Goal: Find specific page/section: Find specific page/section

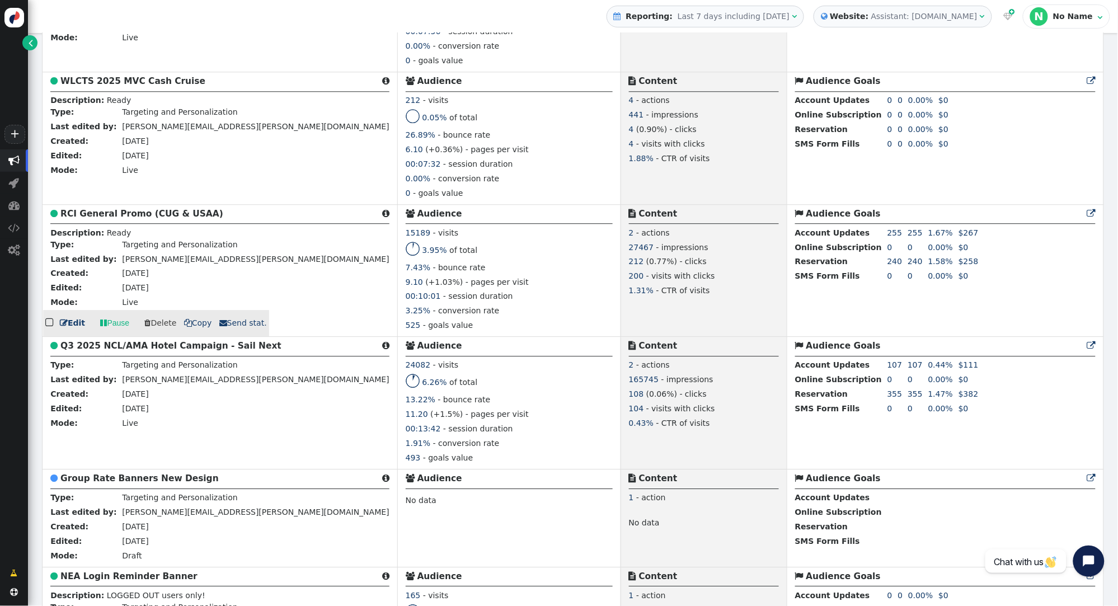
scroll to position [4002, 0]
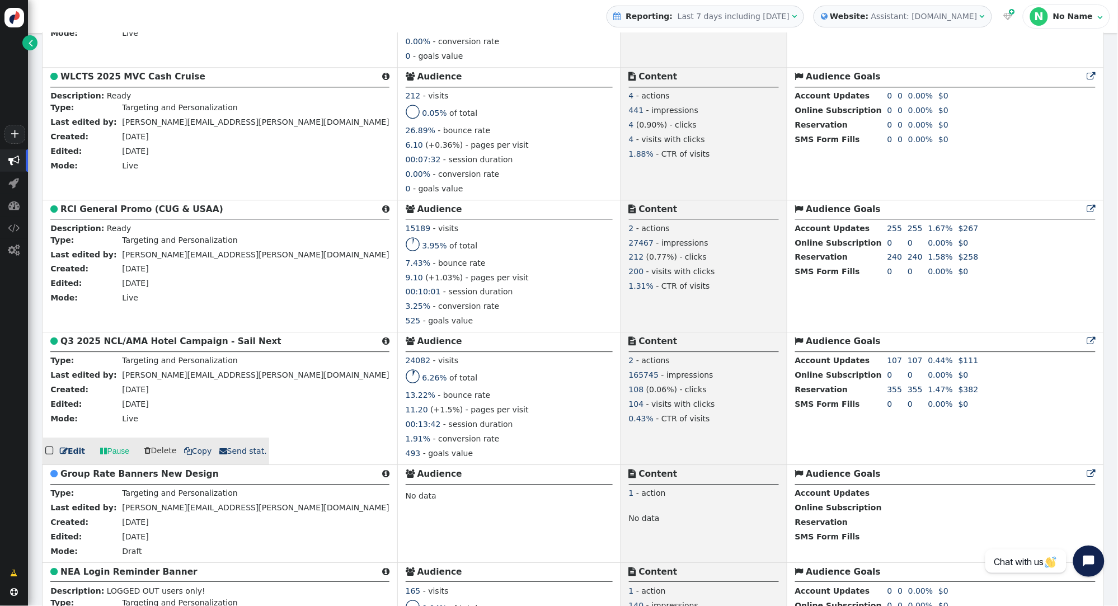
click at [176, 346] on b "Q3 2025 NCL/AMA Hotel Campaign - Sail Next" at bounding box center [170, 341] width 221 height 10
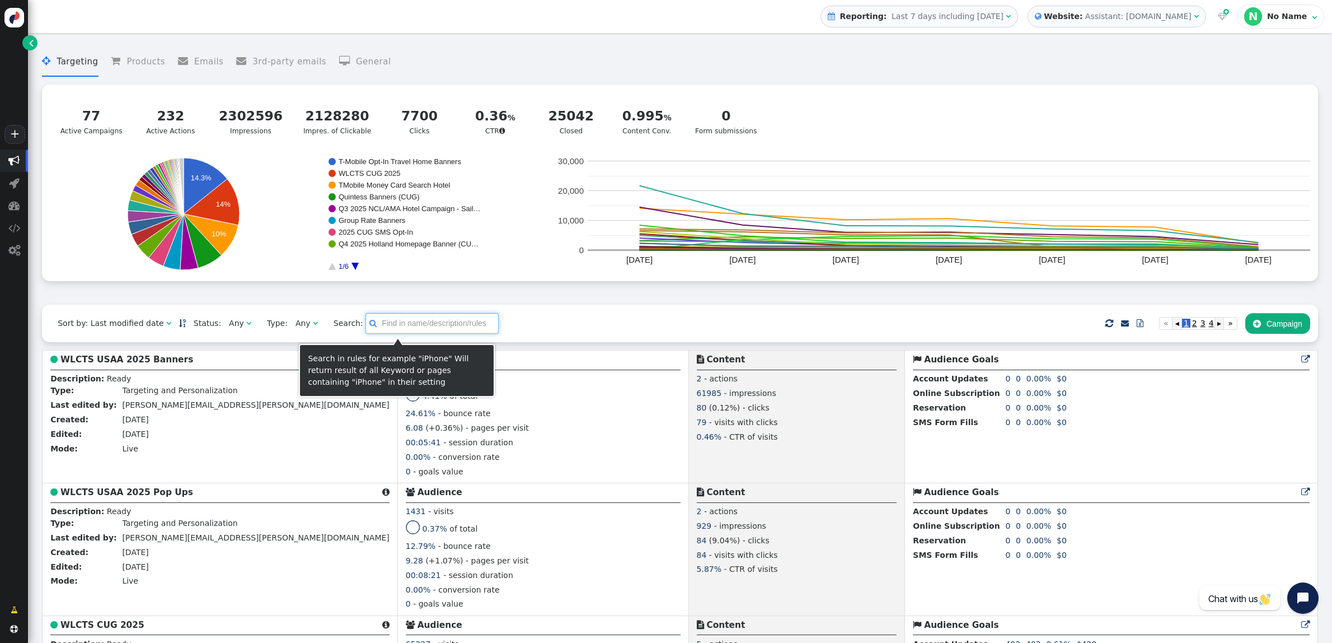
click at [370, 329] on input "text" at bounding box center [431, 323] width 133 height 20
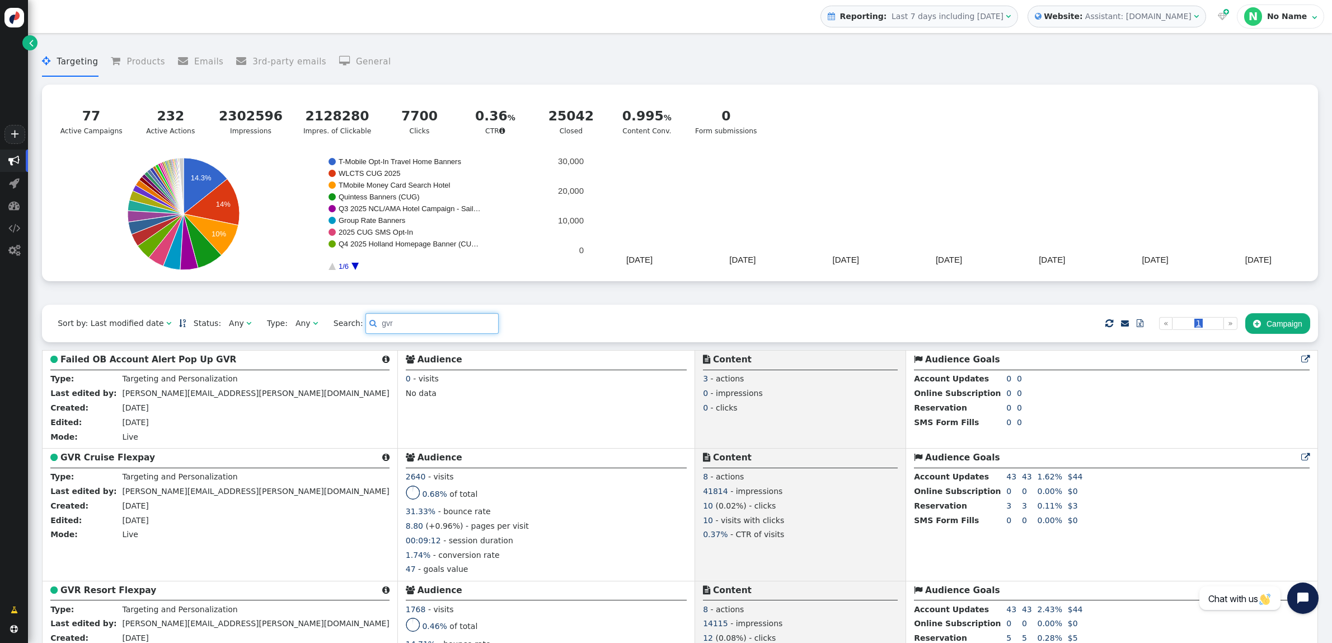
scroll to position [14, 0]
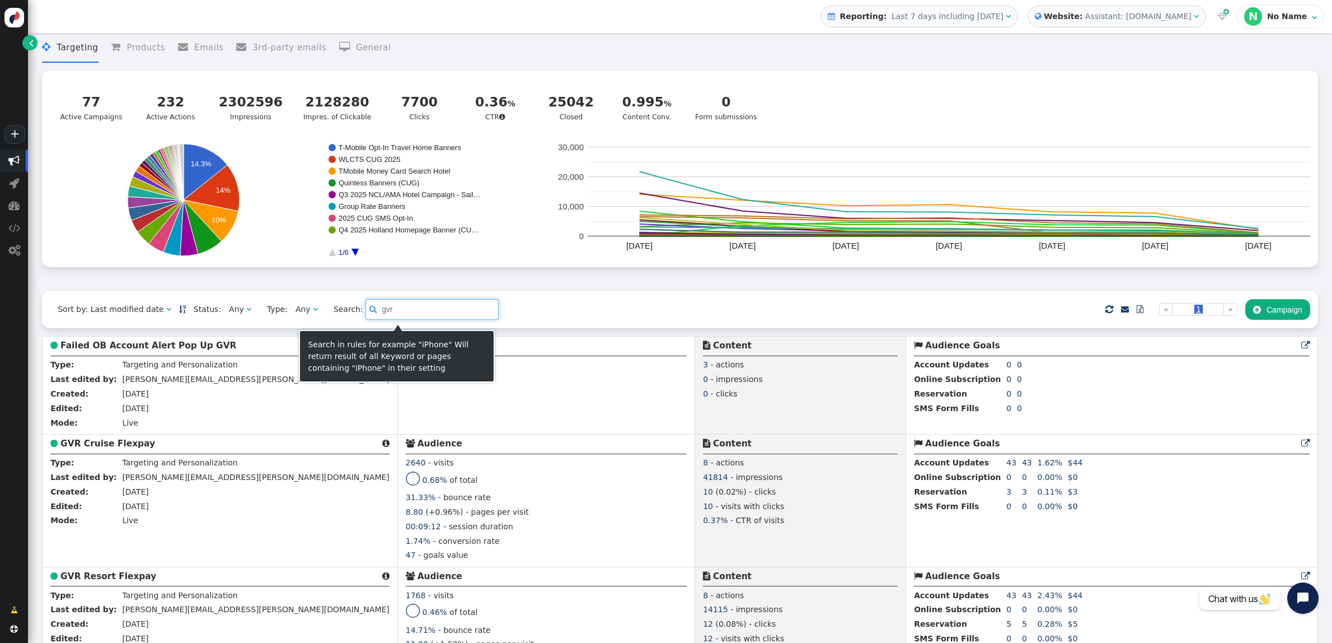
click at [326, 304] on span "Search:  gvr" at bounding box center [412, 309] width 173 height 20
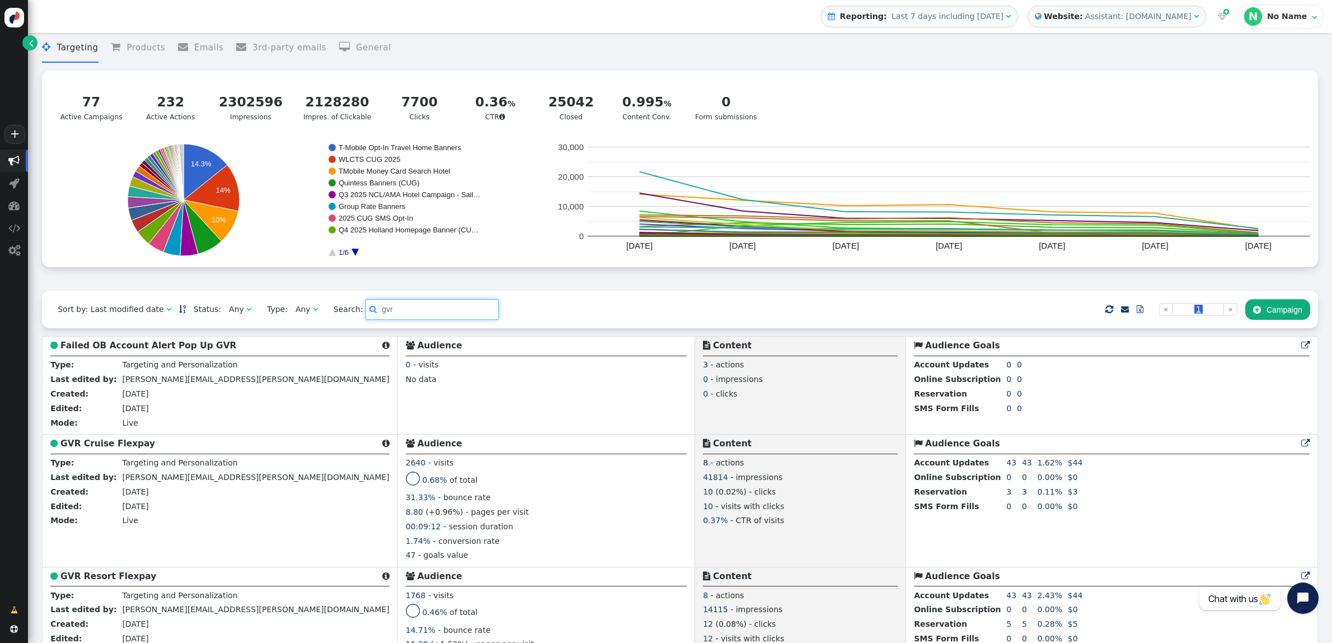
type input "r"
